Goal: Task Accomplishment & Management: Manage account settings

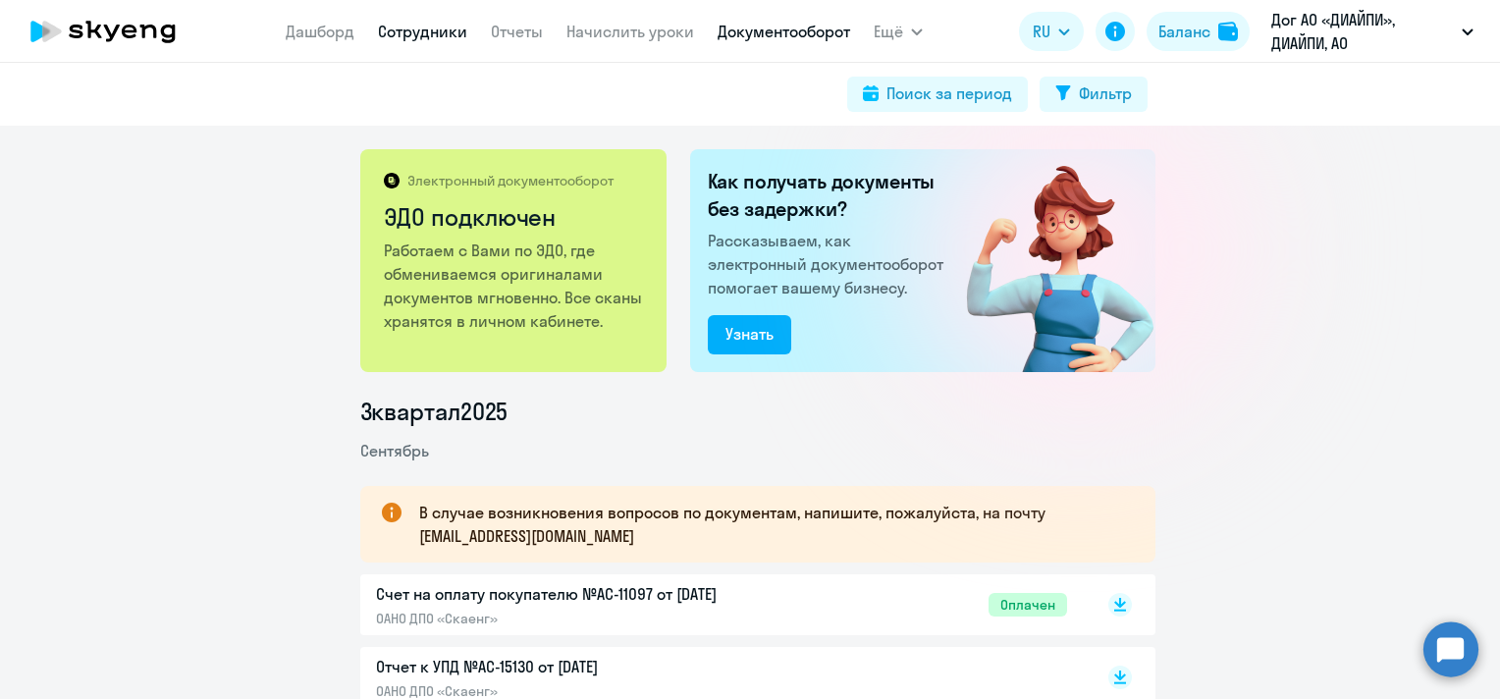
click at [389, 34] on link "Сотрудники" at bounding box center [422, 32] width 89 height 20
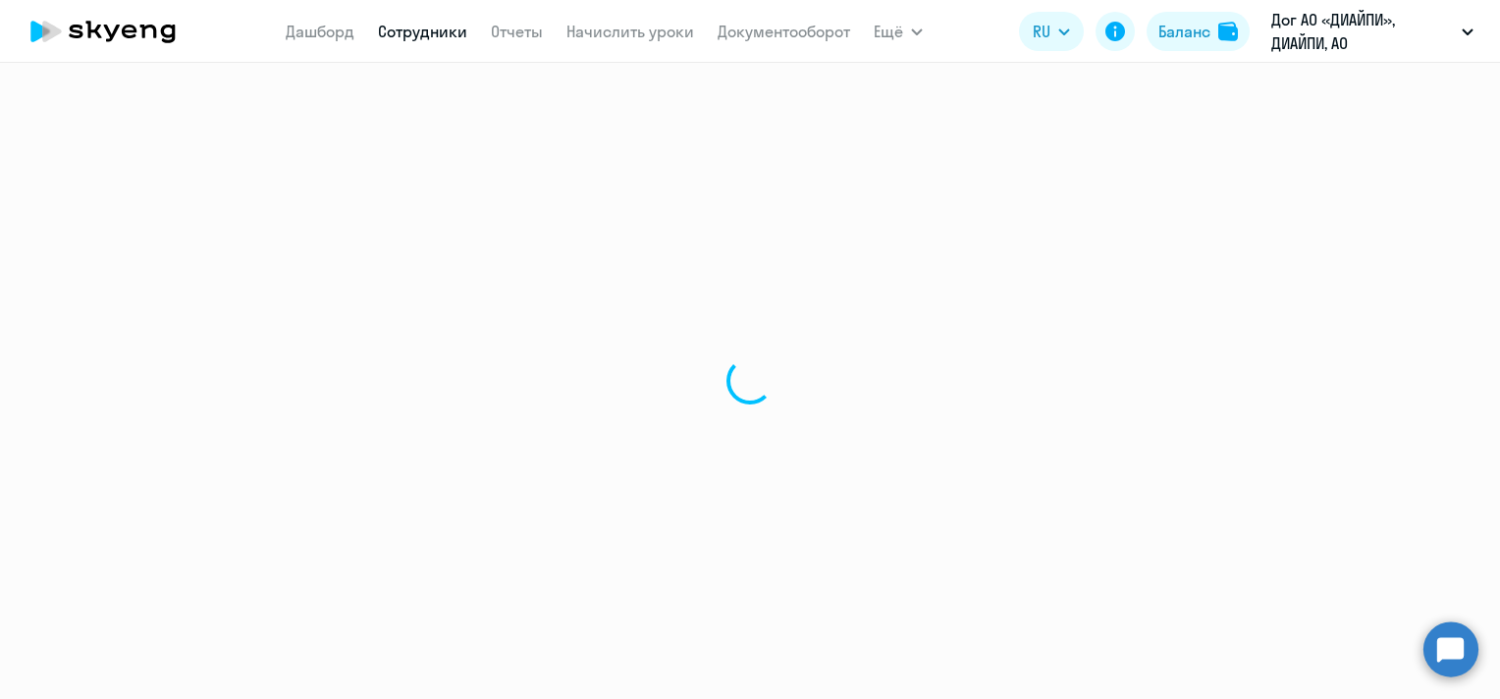
select select "30"
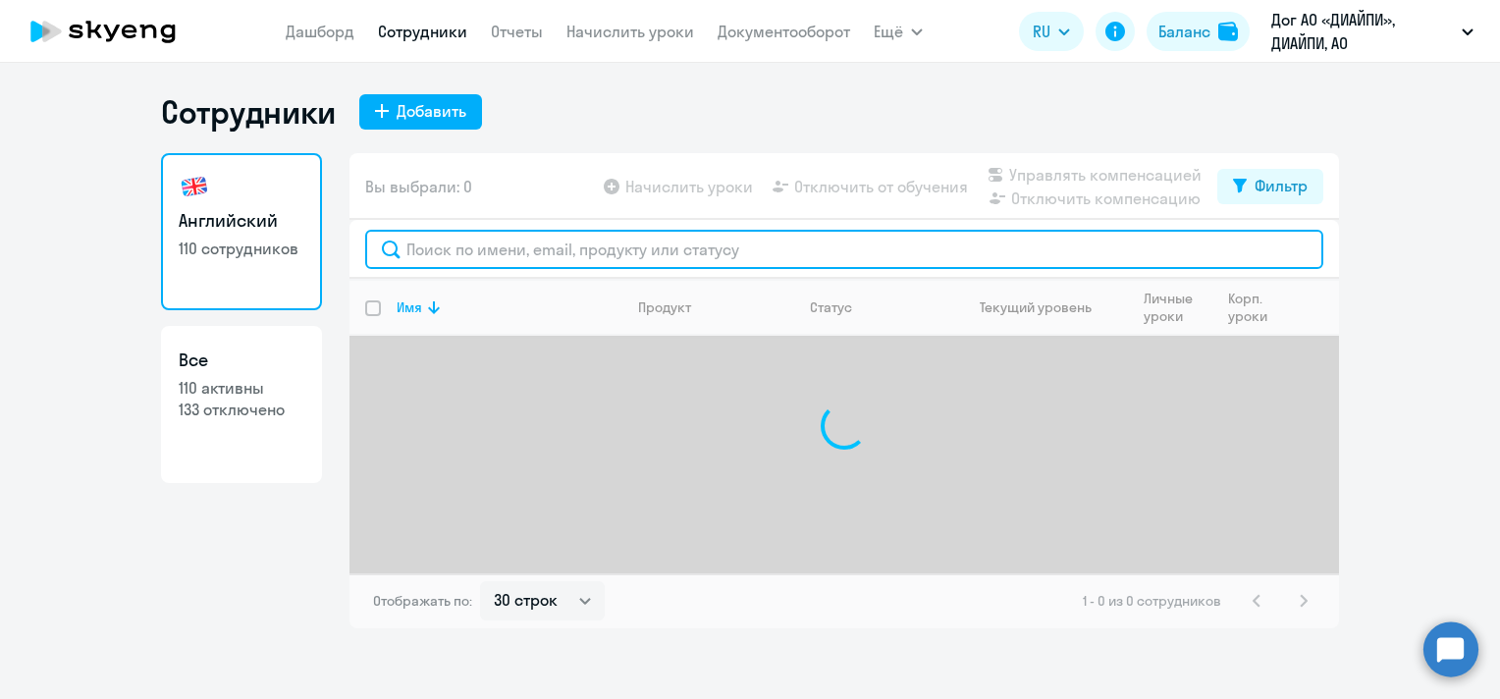
click at [832, 255] on input "text" at bounding box center [844, 249] width 958 height 39
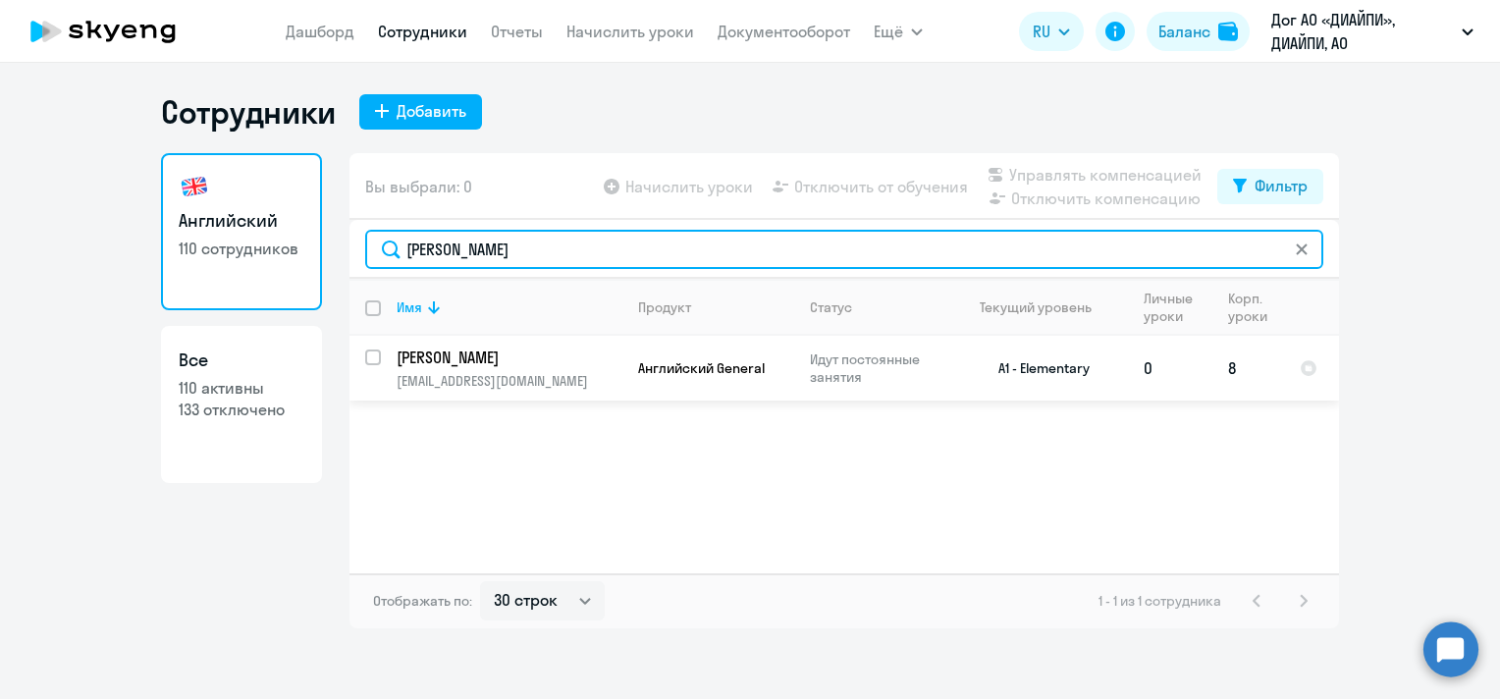
type input "[PERSON_NAME]"
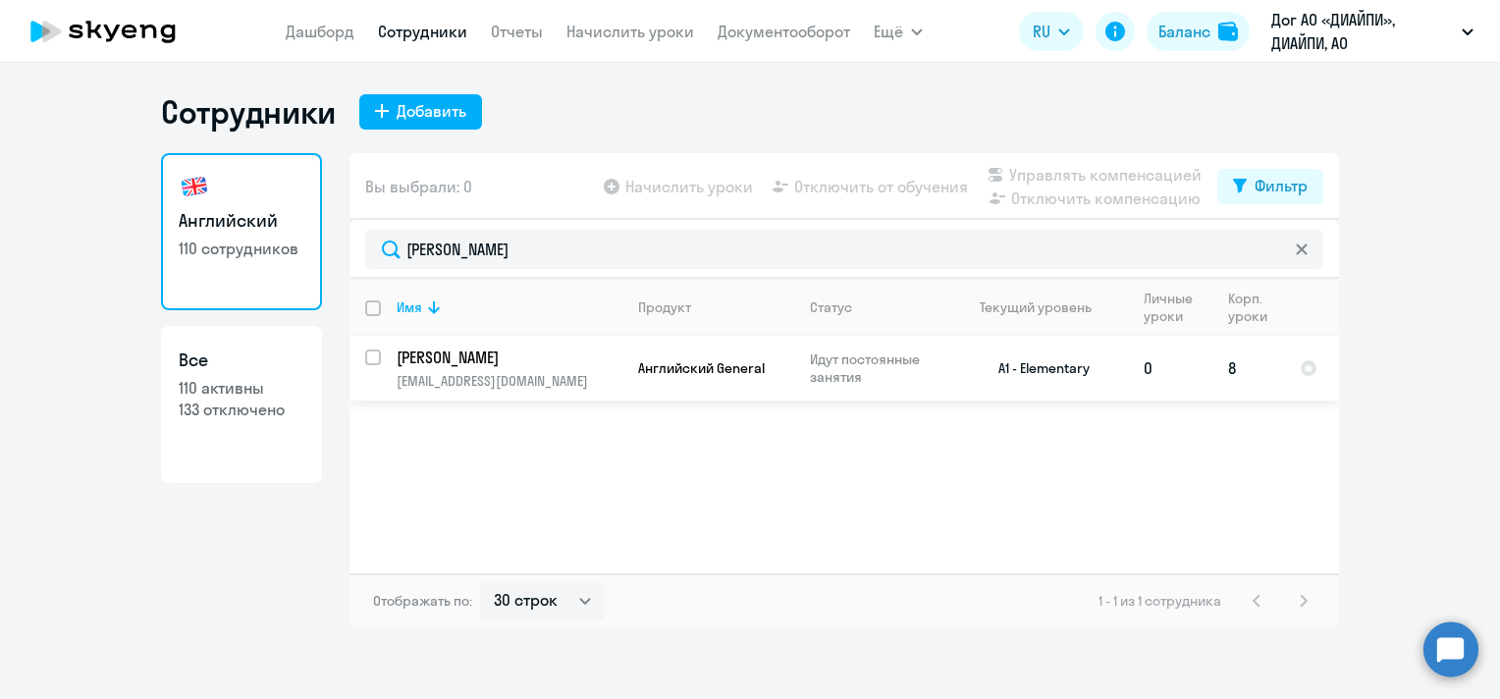
click at [375, 352] on input "select row 40656925" at bounding box center [384, 368] width 39 height 39
checkbox input "true"
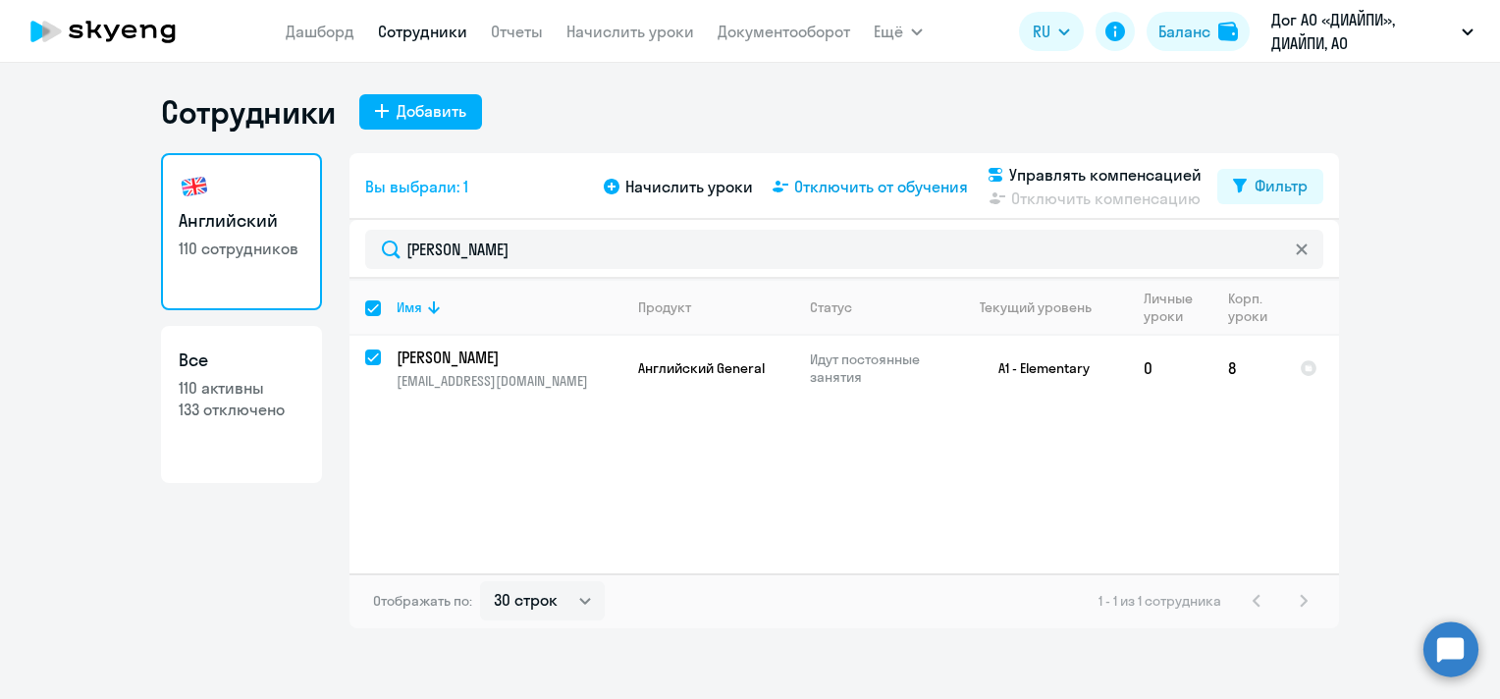
click at [842, 197] on span "Отключить от обучения" at bounding box center [881, 187] width 174 height 24
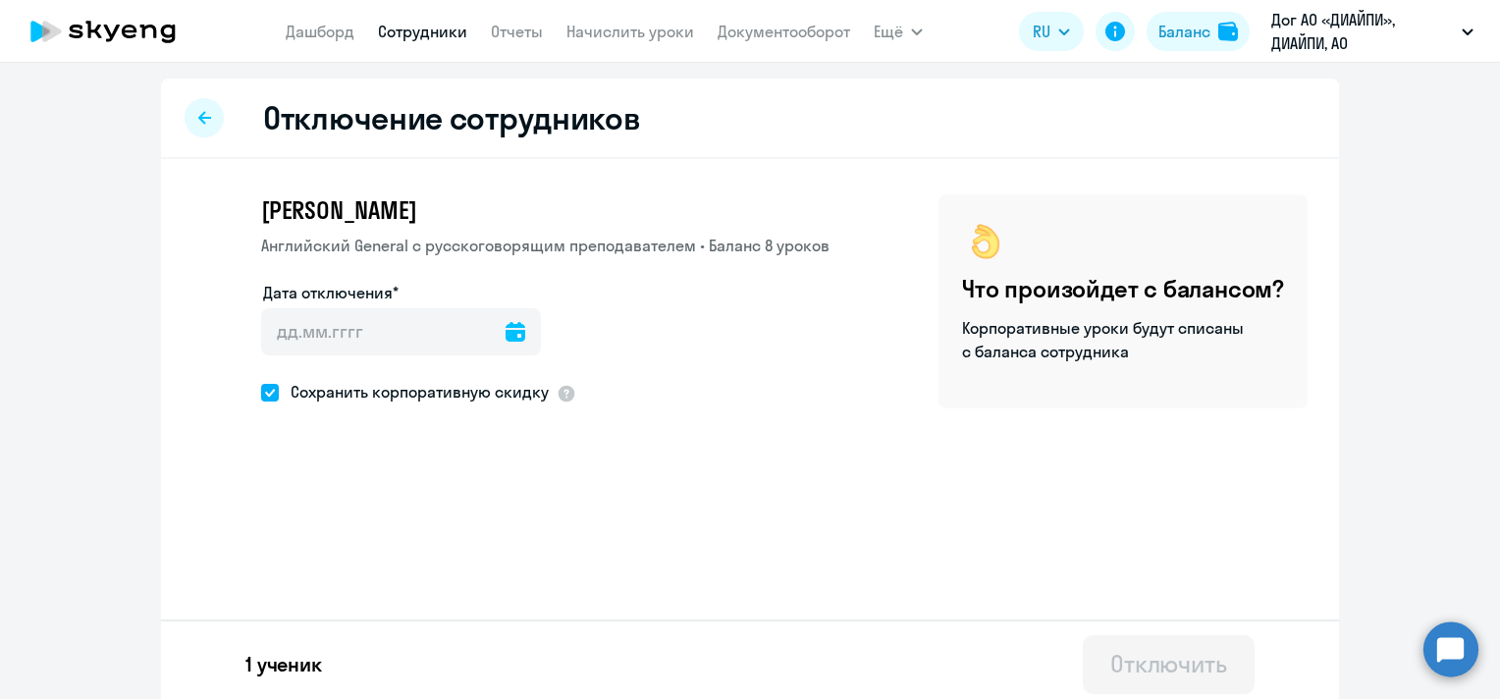
click at [505, 331] on icon at bounding box center [515, 332] width 20 height 20
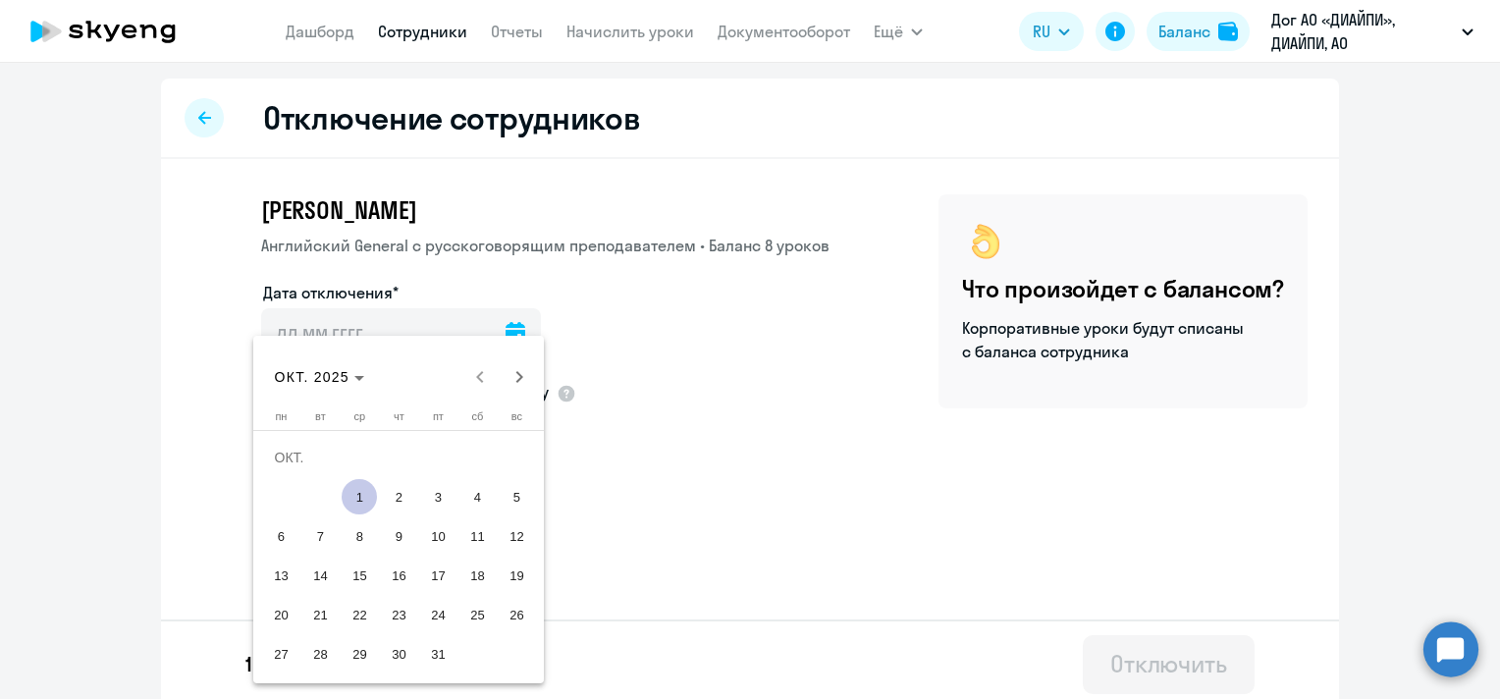
click at [362, 500] on span "1" at bounding box center [359, 496] width 35 height 35
type input "[DATE]"
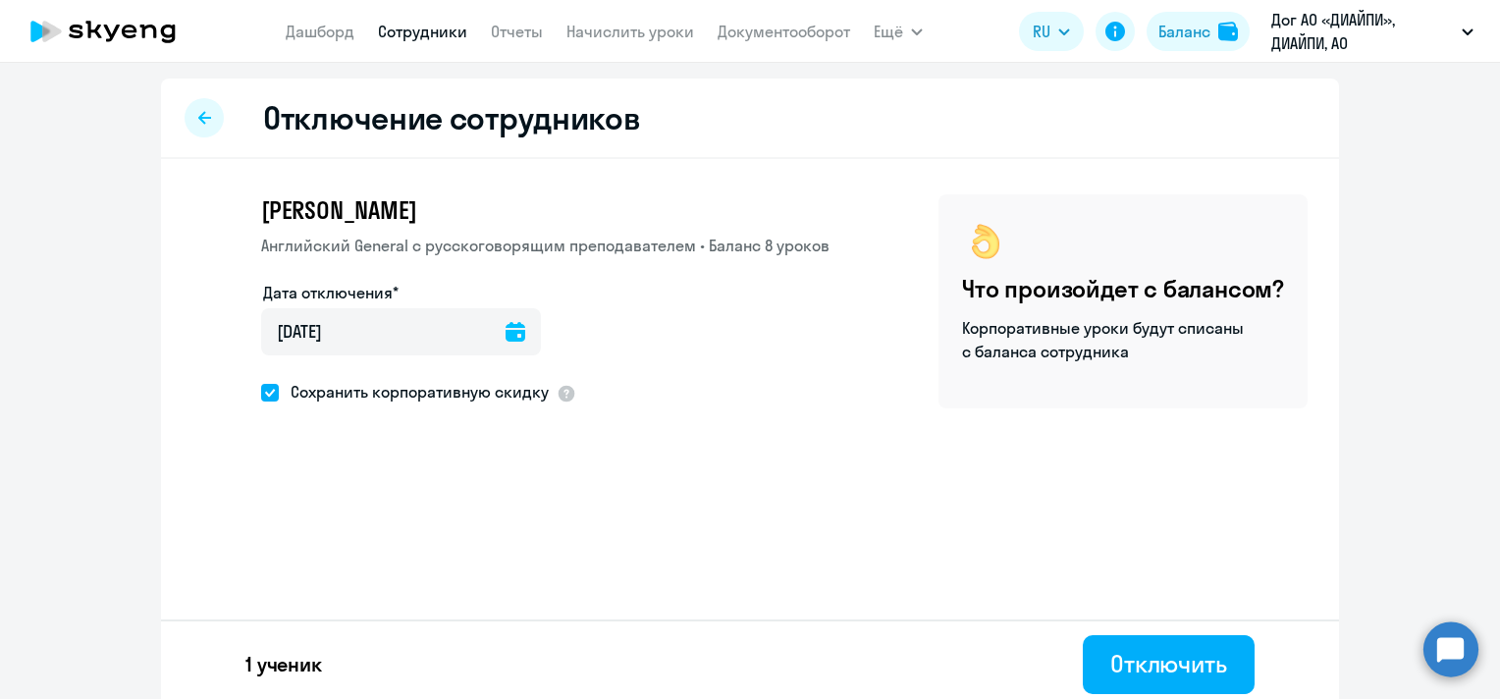
drag, startPoint x: 454, startPoint y: 387, endPoint x: 655, endPoint y: 450, distance: 210.1
click at [455, 387] on span "Сохранить корпоративную скидку" at bounding box center [414, 392] width 270 height 24
click at [261, 392] on input "Сохранить корпоративную скидку" at bounding box center [260, 392] width 1 height 1
checkbox input "false"
click at [1186, 658] on div "Отключить" at bounding box center [1168, 663] width 117 height 31
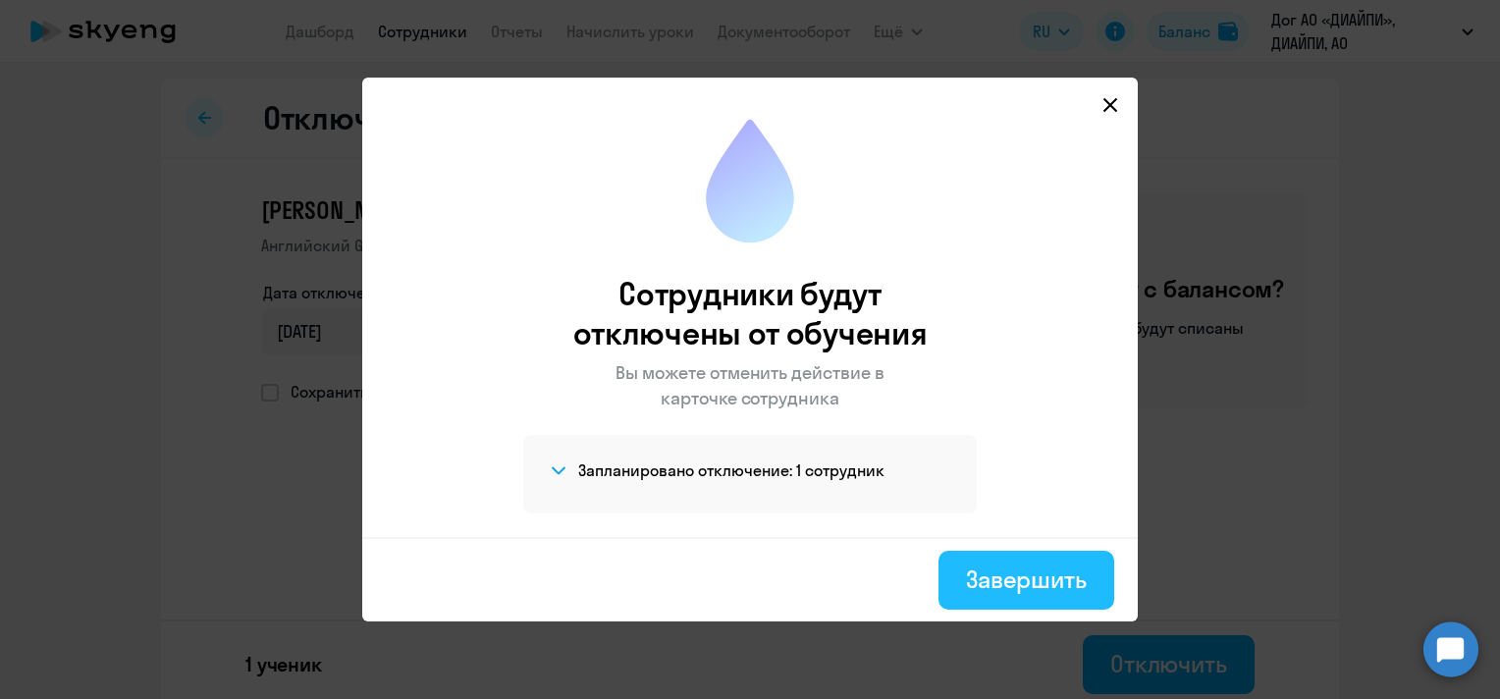
click at [1021, 593] on div "Завершить" at bounding box center [1026, 578] width 121 height 31
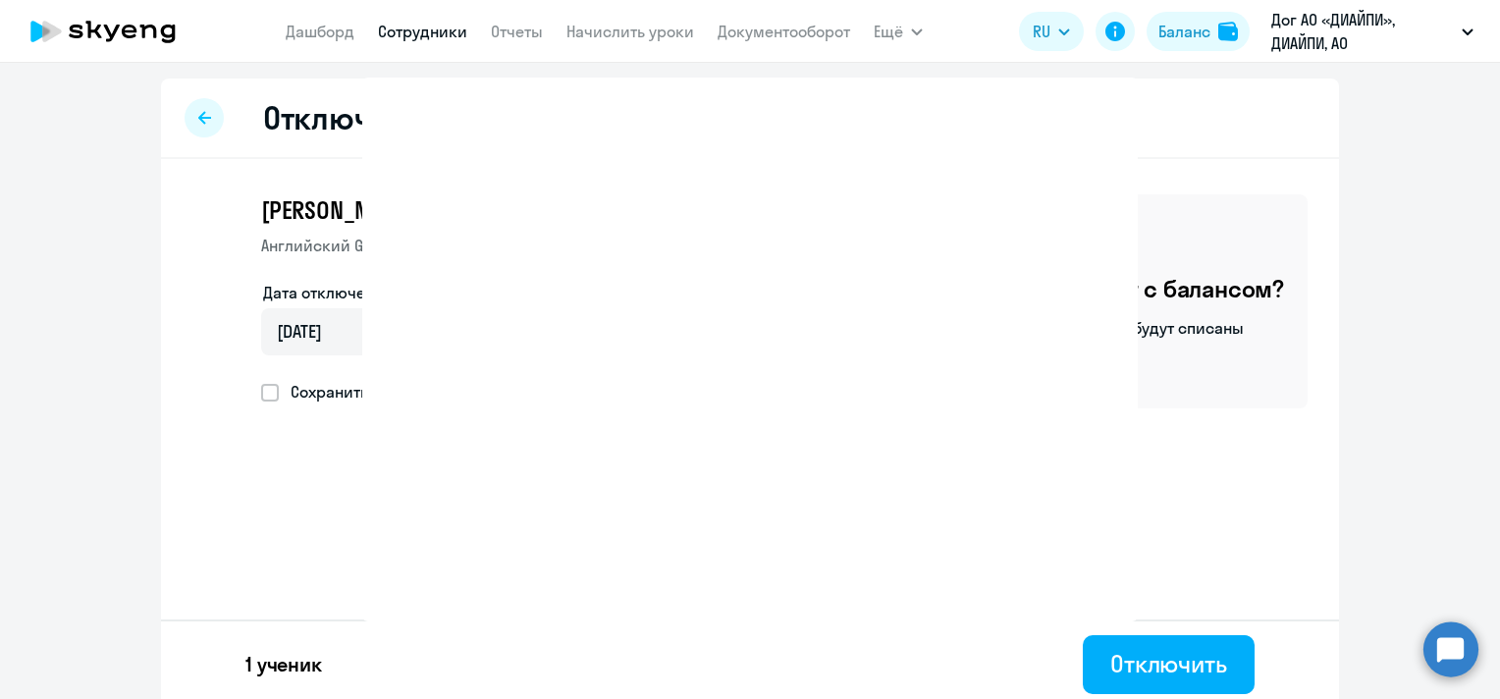
select select "30"
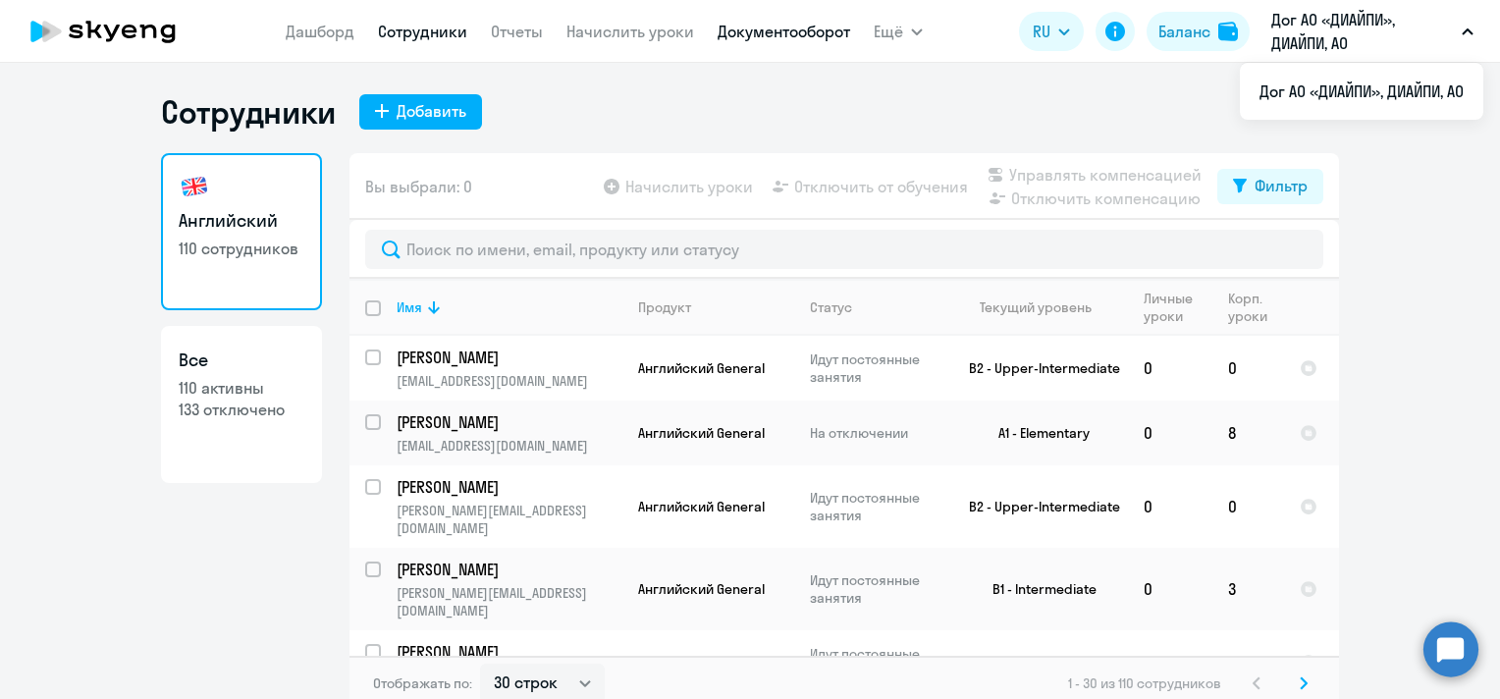
click at [757, 31] on link "Документооборот" at bounding box center [783, 32] width 132 height 20
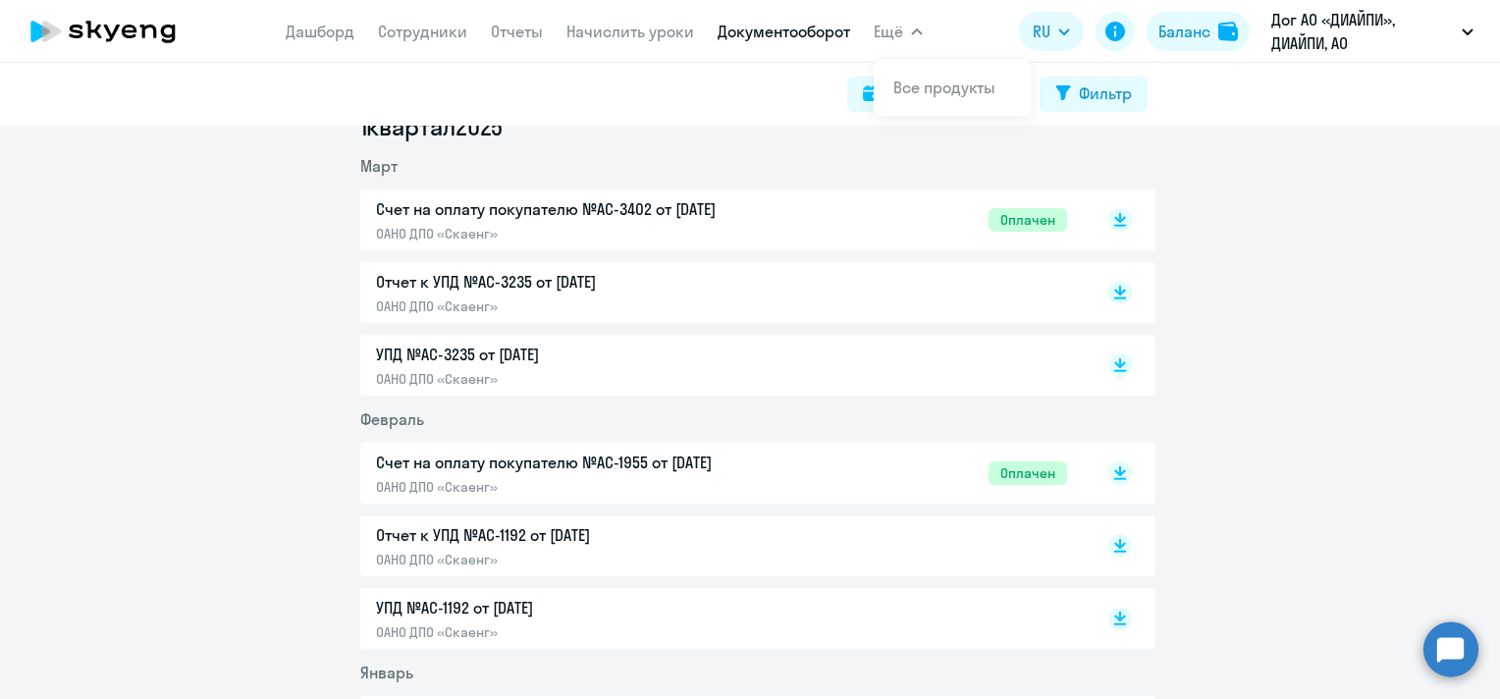
scroll to position [2257, 0]
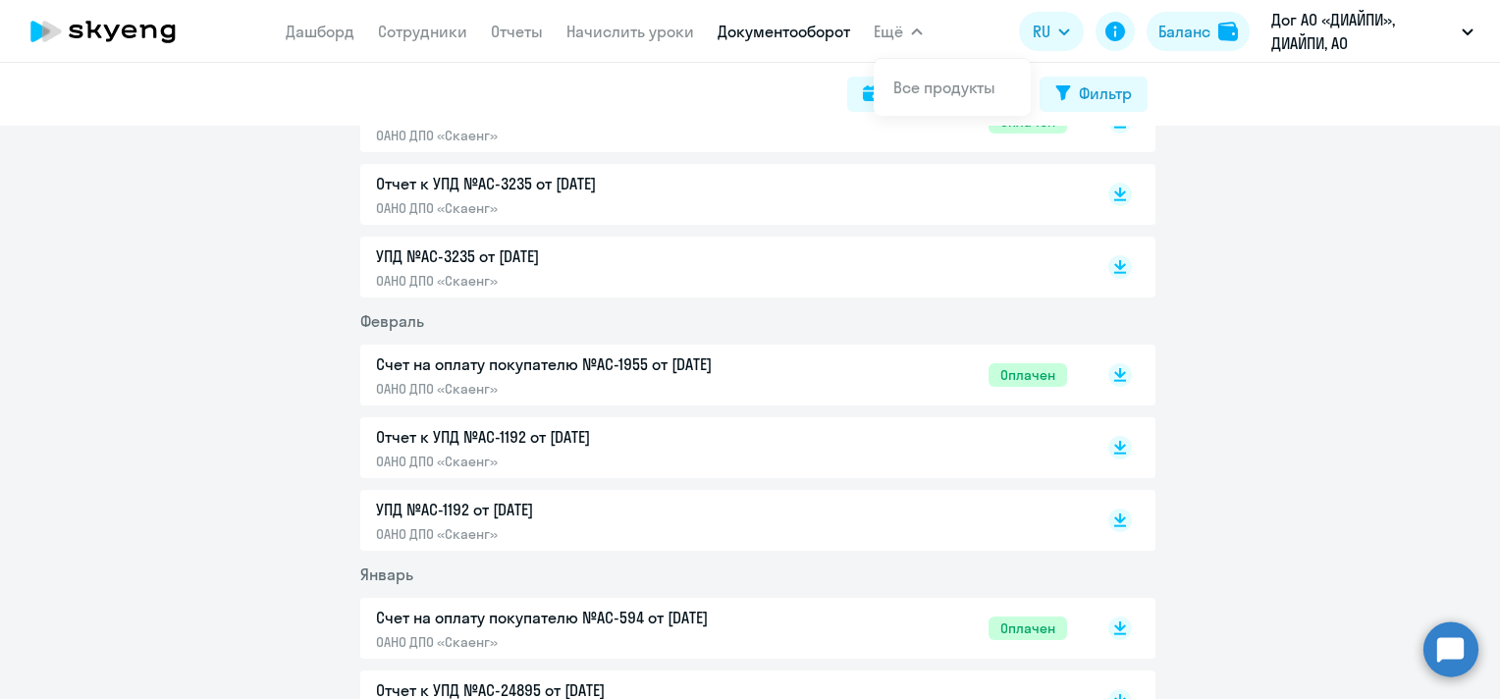
click at [597, 365] on p "Счет на оплату покупателю №AC-1955 от [DATE]" at bounding box center [582, 364] width 412 height 24
